Goal: Information Seeking & Learning: Check status

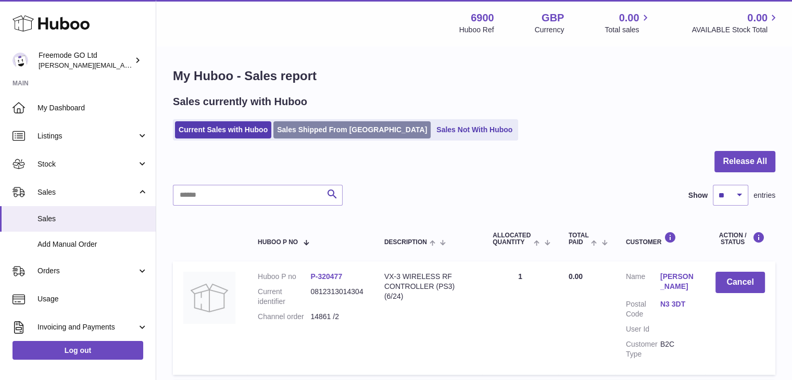
click at [326, 130] on link "Sales Shipped From [GEOGRAPHIC_DATA]" at bounding box center [351, 129] width 157 height 17
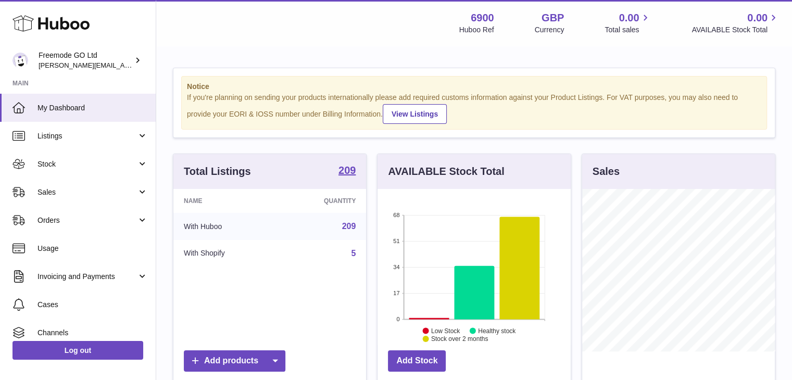
scroll to position [162, 193]
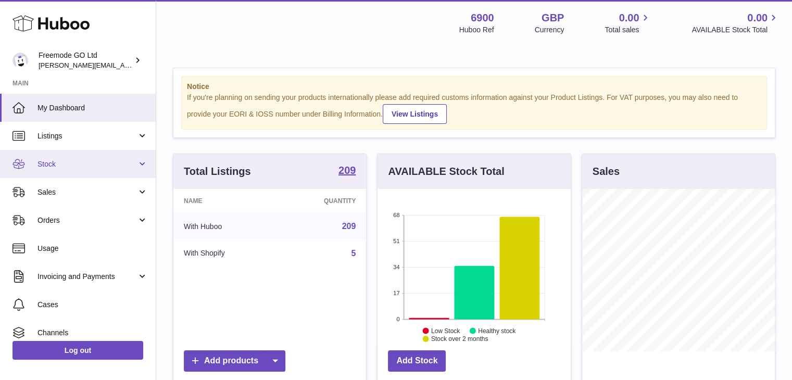
click at [72, 156] on link "Stock" at bounding box center [78, 164] width 156 height 28
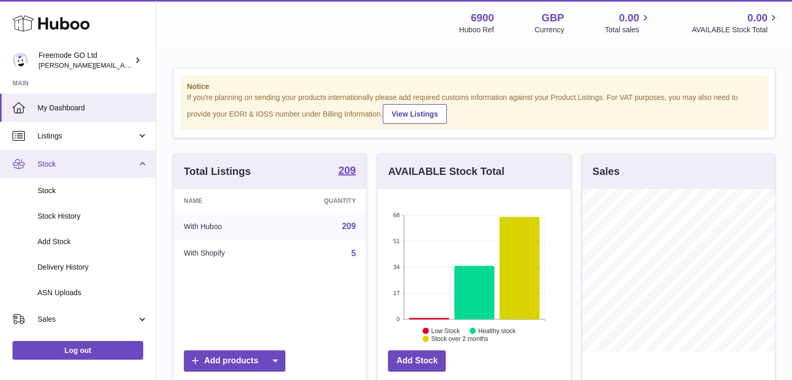
click at [71, 176] on link "Stock" at bounding box center [78, 164] width 156 height 28
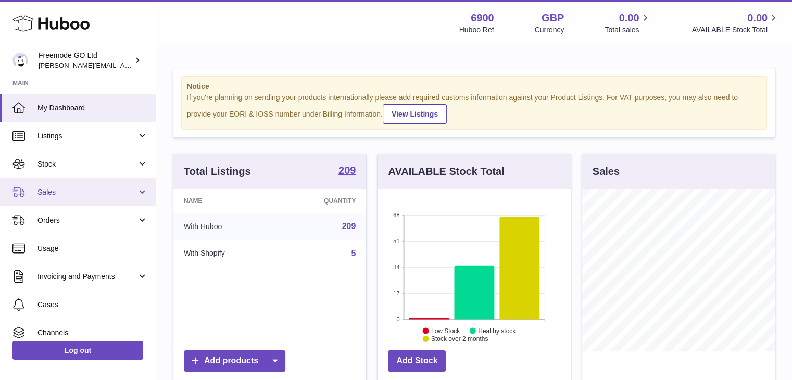
click at [70, 184] on link "Sales" at bounding box center [78, 192] width 156 height 28
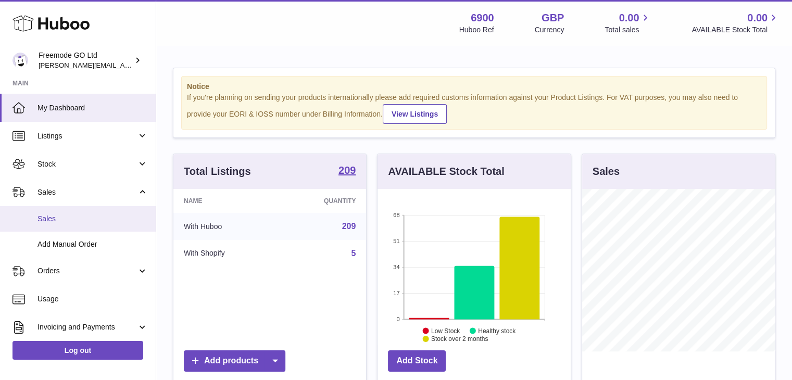
click at [67, 214] on span "Sales" at bounding box center [92, 219] width 110 height 10
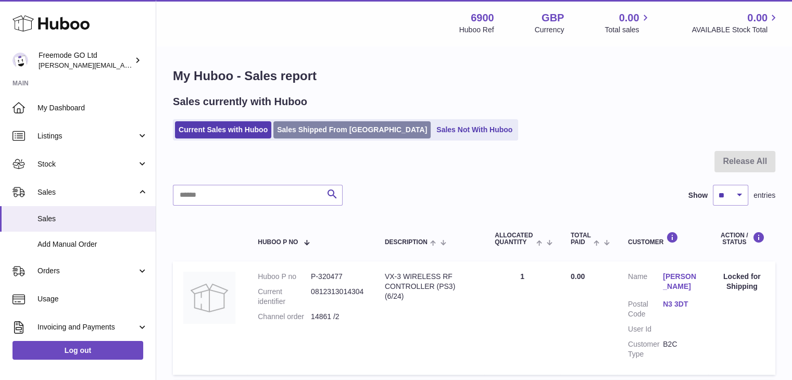
click at [325, 130] on link "Sales Shipped From [GEOGRAPHIC_DATA]" at bounding box center [351, 129] width 157 height 17
